Goal: Check status: Check status

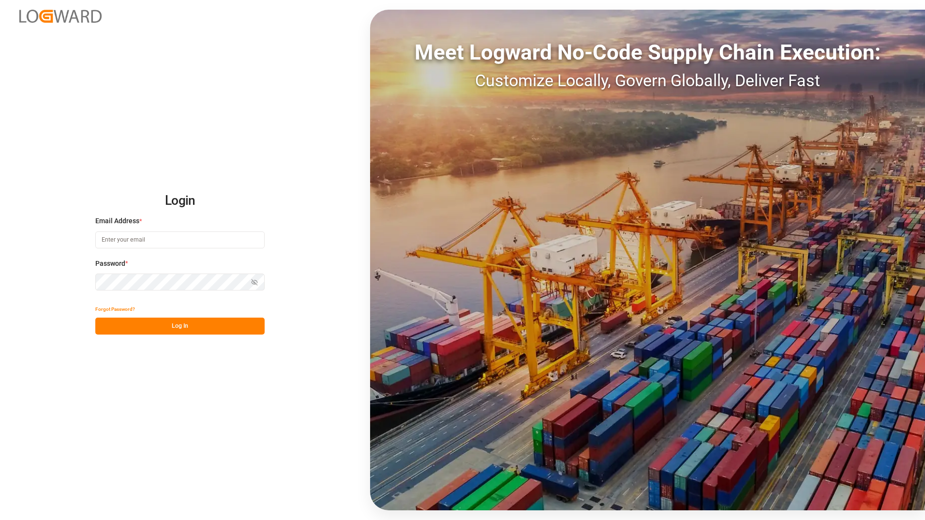
click at [126, 239] on input at bounding box center [179, 239] width 169 height 17
type input "[PERSON_NAME][EMAIL_ADDRESS][DOMAIN_NAME]"
click at [189, 326] on button "Log In" at bounding box center [179, 326] width 169 height 17
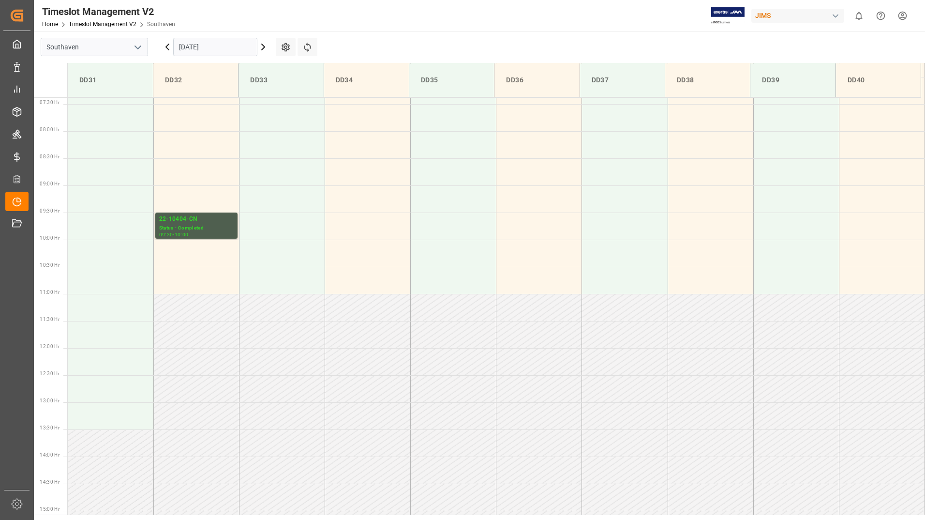
scroll to position [400, 0]
click at [216, 227] on div "Status - Completed" at bounding box center [196, 228] width 75 height 8
click at [263, 46] on icon at bounding box center [263, 47] width 3 height 6
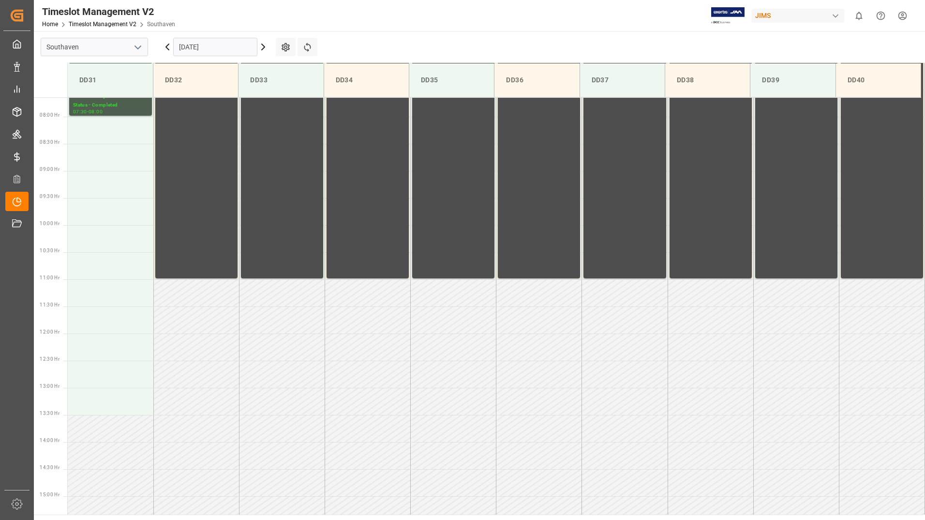
scroll to position [427, 0]
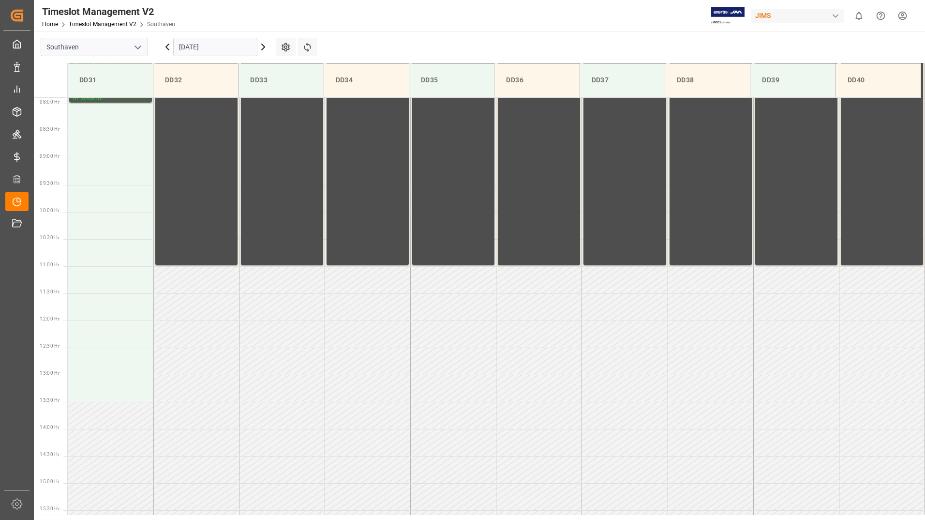
click at [265, 48] on icon at bounding box center [263, 47] width 12 height 12
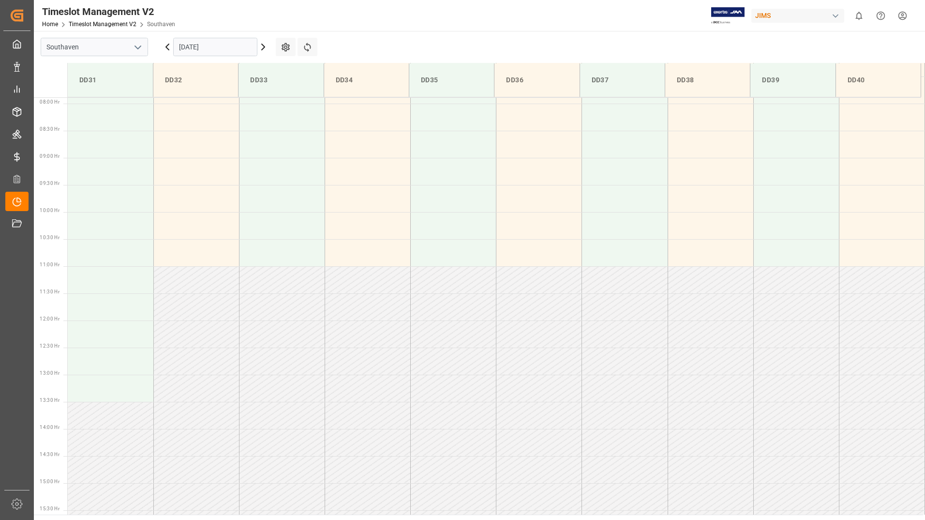
click at [265, 48] on icon at bounding box center [263, 47] width 12 height 12
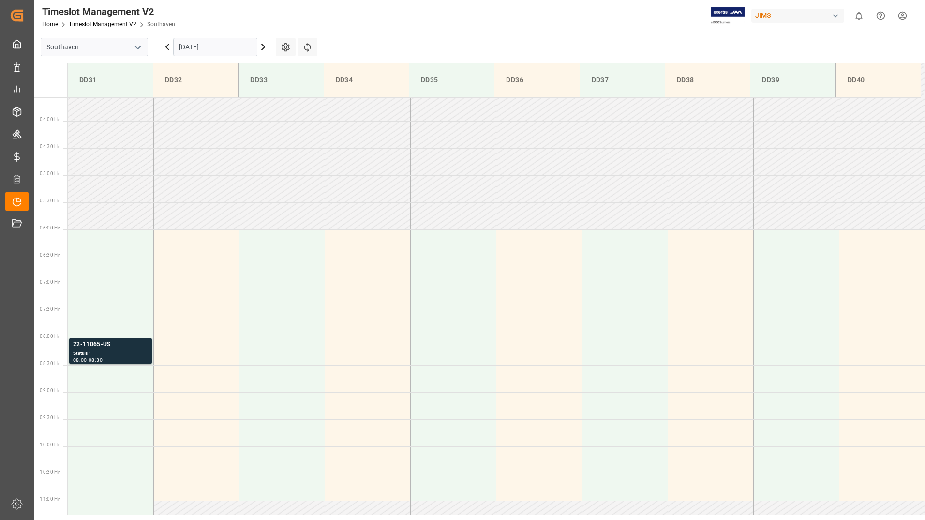
scroll to position [137, 0]
